Goal: Task Accomplishment & Management: Complete application form

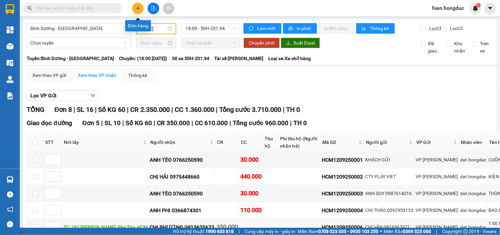
click at [139, 8] on icon "plus" at bounding box center [138, 8] width 4 height 0
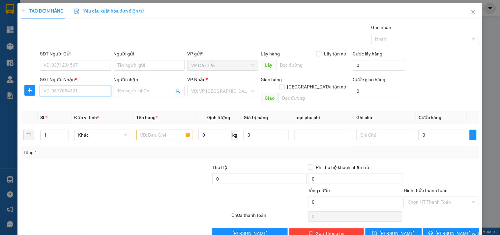
click at [86, 91] on input "SĐT Người Nhận *" at bounding box center [75, 91] width 71 height 11
click at [472, 14] on icon "close" at bounding box center [474, 12] width 4 height 4
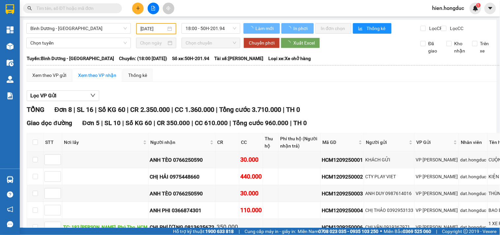
click at [94, 8] on input "text" at bounding box center [75, 8] width 78 height 7
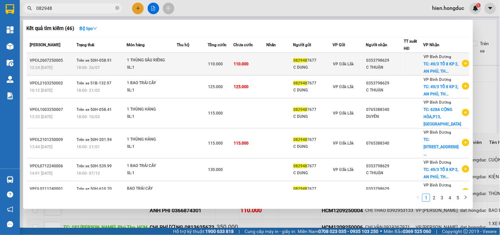
type input "082948"
click at [466, 63] on icon "plus-circle" at bounding box center [465, 63] width 7 height 7
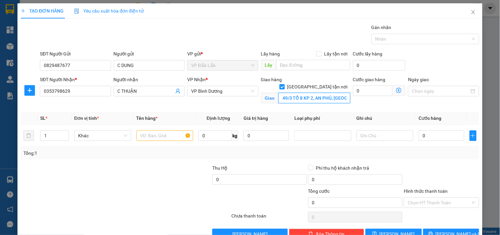
click at [315, 93] on input "49/3 TỔ 8 KP 2, AN PHÚ, [GEOGRAPHIC_DATA], BD" at bounding box center [315, 98] width 72 height 11
click at [324, 93] on input "49/3 TỔ 8 KP 2, AN PHÚ, [GEOGRAPHIC_DATA], BD" at bounding box center [315, 98] width 72 height 11
click at [368, 91] on input "0" at bounding box center [373, 90] width 40 height 11
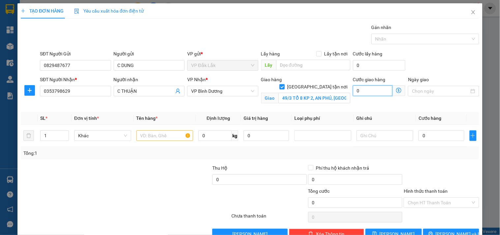
type input "9"
type input "90"
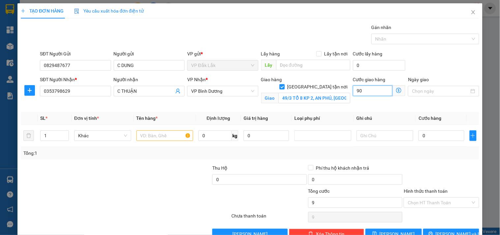
type input "90"
type input "900"
type input "9.000"
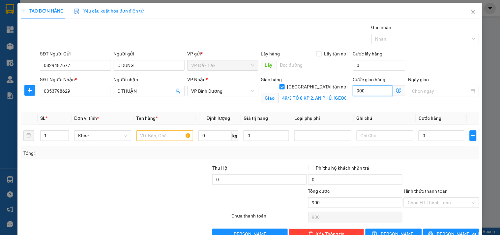
type input "9.000"
type input "90.000"
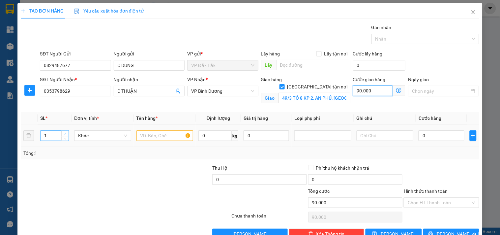
type input "90.000"
type input "2"
click at [63, 132] on span "up" at bounding box center [65, 134] width 4 height 4
click at [150, 136] on input "text" at bounding box center [165, 135] width 57 height 11
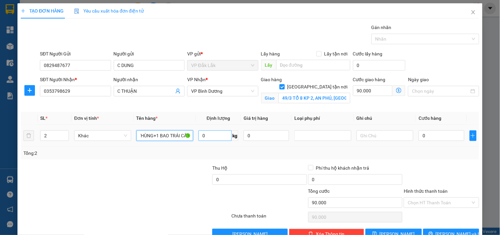
type input "1 THÙNG+1 BAO TRÁI CÂY"
click at [216, 136] on input "0" at bounding box center [215, 135] width 33 height 11
type input "70"
click at [428, 137] on input "0" at bounding box center [442, 135] width 46 height 11
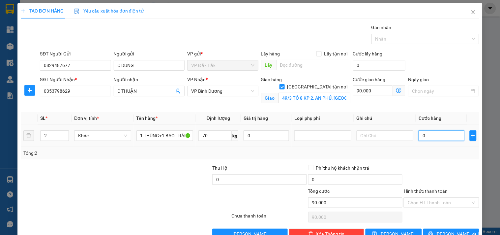
type input "1"
type input "90.001"
type input "12"
type input "90.012"
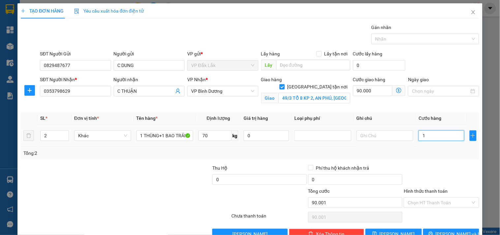
type input "90.012"
type input "120"
type input "90.120"
type input "1.200"
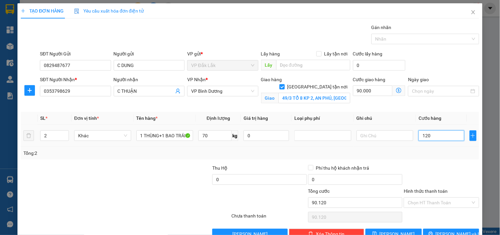
type input "91.200"
type input "12.000"
type input "102.000"
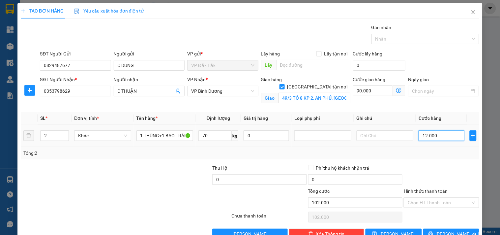
type input "120.000"
type input "210.000"
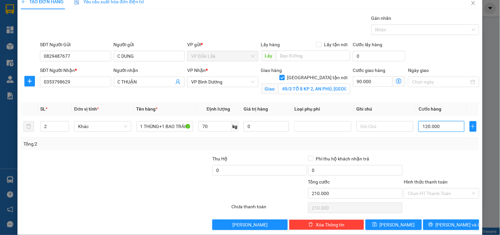
scroll to position [17, 0]
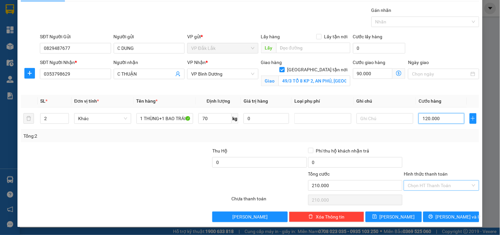
type input "120.000"
click at [448, 183] on input "Hình thức thanh toán" at bounding box center [439, 185] width 63 height 10
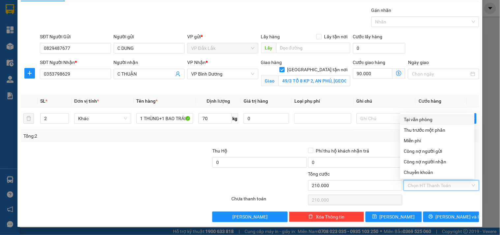
click at [434, 119] on div "Tại văn phòng" at bounding box center [437, 119] width 67 height 7
type input "0"
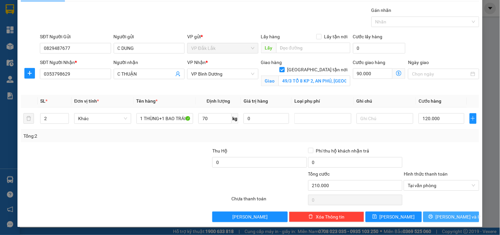
click at [448, 216] on span "[PERSON_NAME] và In" at bounding box center [459, 216] width 46 height 7
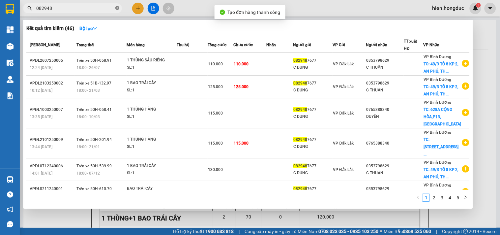
click at [118, 8] on icon "close-circle" at bounding box center [117, 8] width 4 height 4
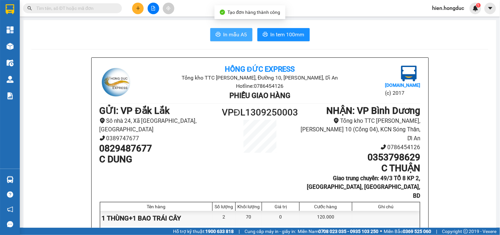
click at [243, 36] on span "In mẫu A5" at bounding box center [236, 34] width 24 height 8
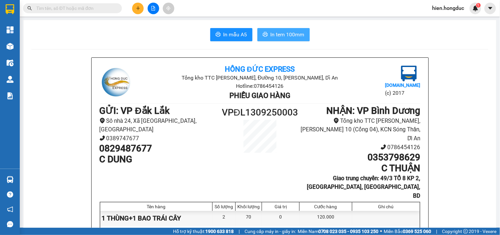
click at [275, 34] on span "In tem 100mm" at bounding box center [288, 34] width 34 height 8
